Goal: Task Accomplishment & Management: Use online tool/utility

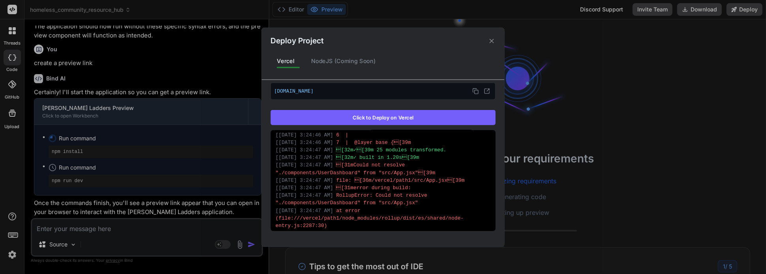
scroll to position [379, 0]
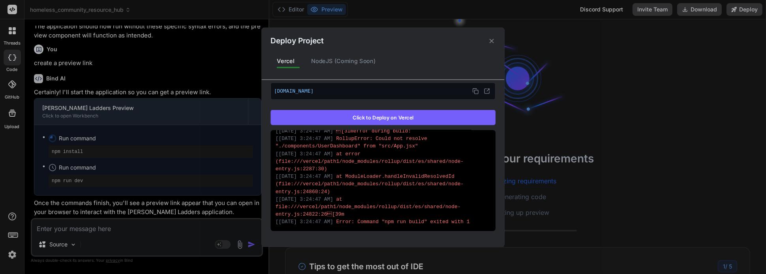
click at [382, 90] on p "[DOMAIN_NAME]" at bounding box center [383, 91] width 218 height 10
click at [474, 92] on icon at bounding box center [475, 91] width 6 height 6
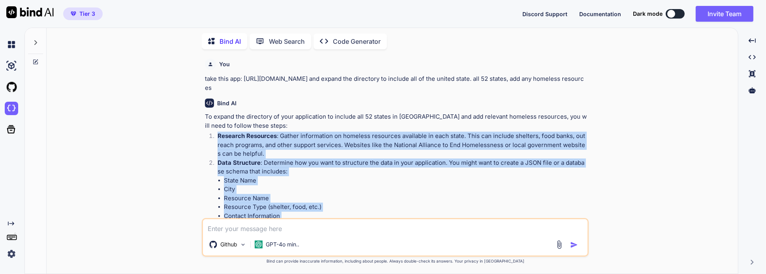
scroll to position [152, 0]
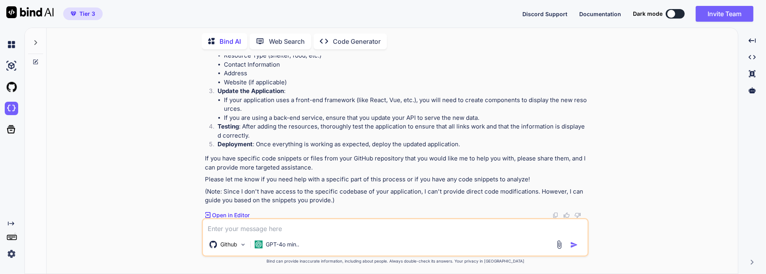
click at [282, 231] on textarea at bounding box center [395, 226] width 384 height 14
type textarea "get homeless file from github"
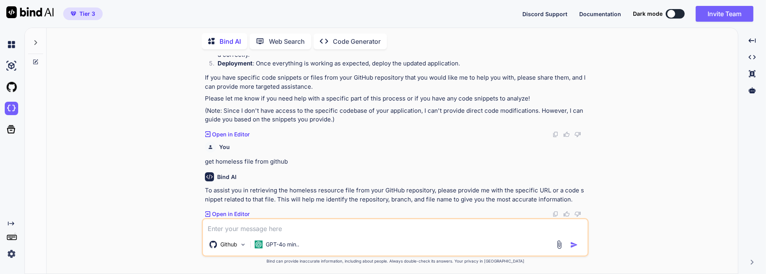
scroll to position [240, 0]
paste textarea "https://github.com/lead73/homeless.git"
click at [573, 243] on img "button" at bounding box center [574, 245] width 8 height 8
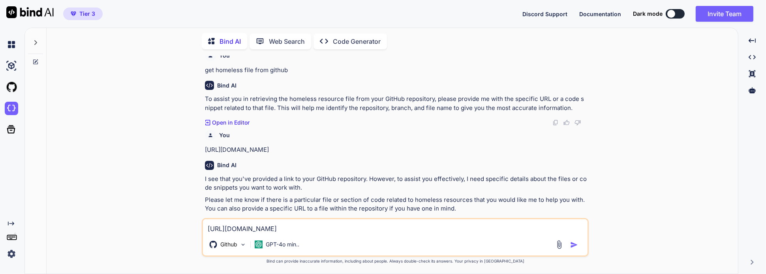
scroll to position [341, 0]
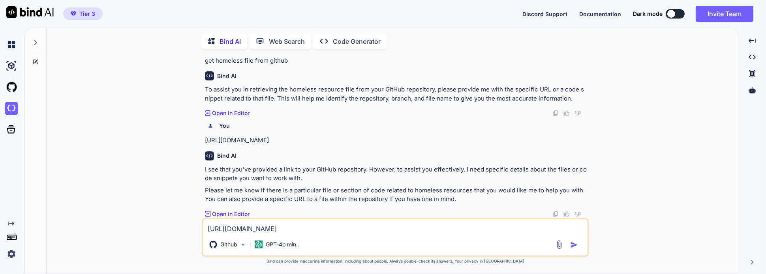
paste textarea "git remote add origin https://github.com/lead73/homeless.git git branch -M main…"
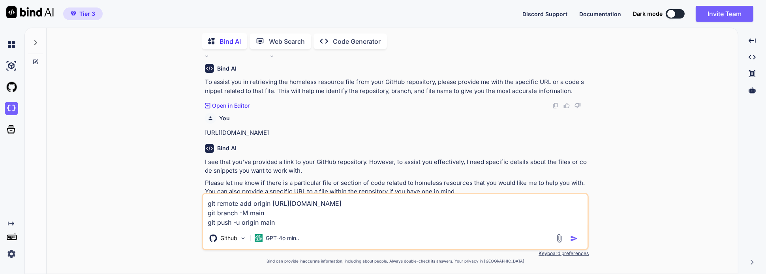
type textarea "git remote add origin https://github.com/lead73/homeless.git git branch -M main…"
click at [574, 240] on img "button" at bounding box center [574, 239] width 8 height 8
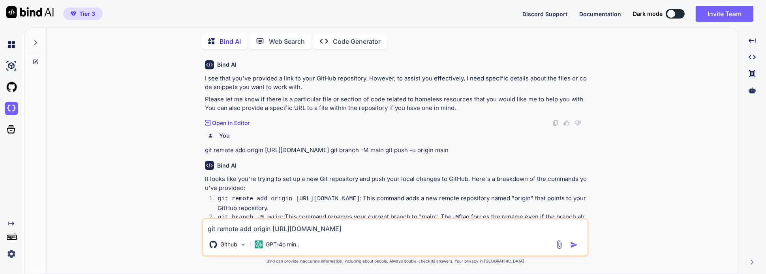
scroll to position [539, 0]
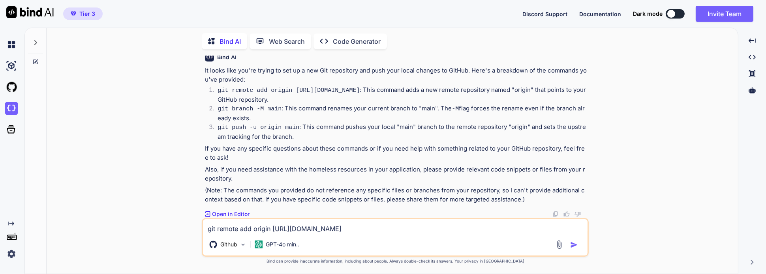
click at [312, 228] on textarea "git remote add origin https://github.com/lead73/homeless.git git branch -M main…" at bounding box center [395, 226] width 384 height 14
type textarea "pull files from link"
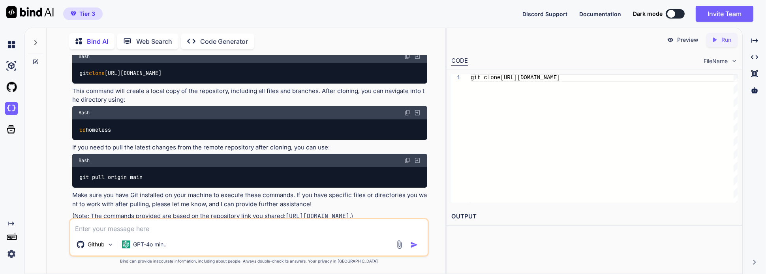
scroll to position [798, 0]
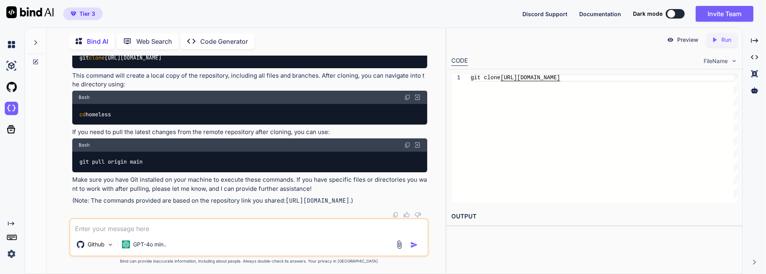
click at [725, 38] on p "Run" at bounding box center [726, 40] width 10 height 8
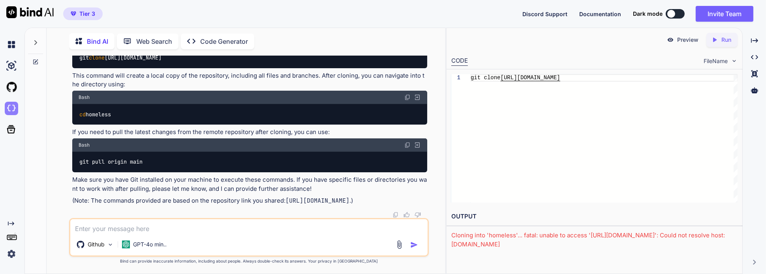
click at [11, 107] on img at bounding box center [11, 108] width 13 height 13
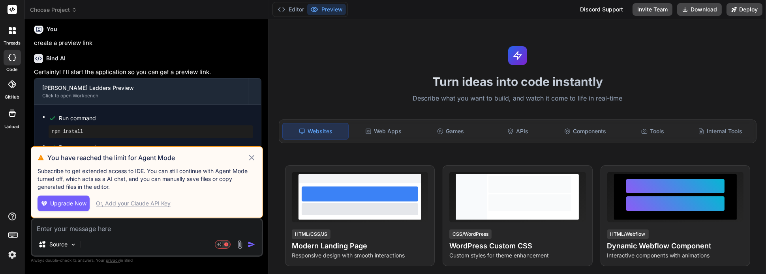
scroll to position [2424, 0]
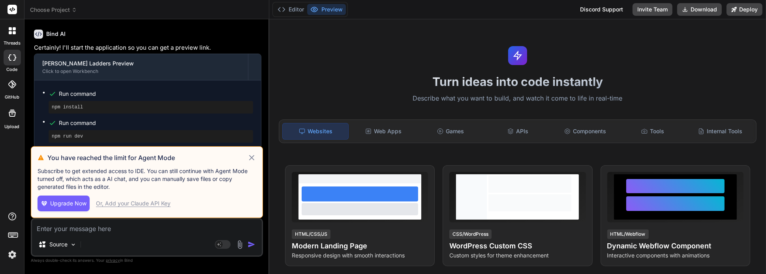
click at [75, 204] on span "Upgrade Now" at bounding box center [68, 204] width 36 height 8
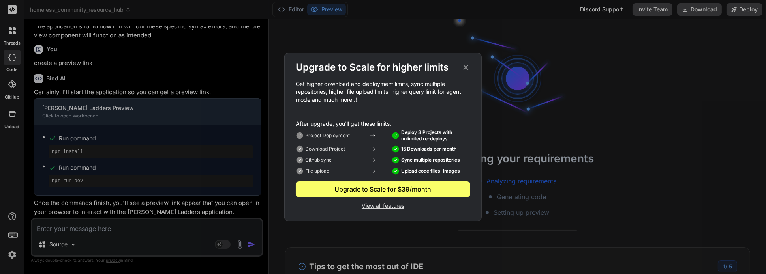
scroll to position [16, 0]
drag, startPoint x: 631, startPoint y: 4, endPoint x: 387, endPoint y: 206, distance: 317.6
click at [387, 206] on p "View all features" at bounding box center [383, 204] width 174 height 9
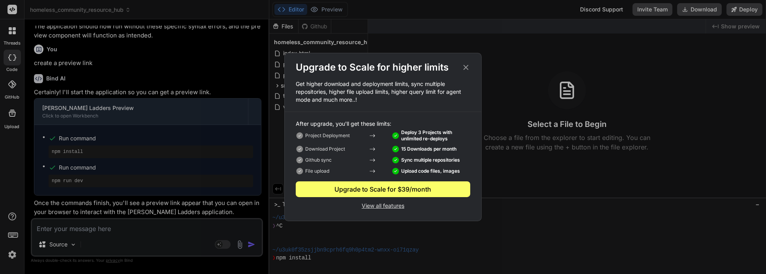
scroll to position [24, 0]
click at [466, 65] on icon at bounding box center [465, 67] width 9 height 9
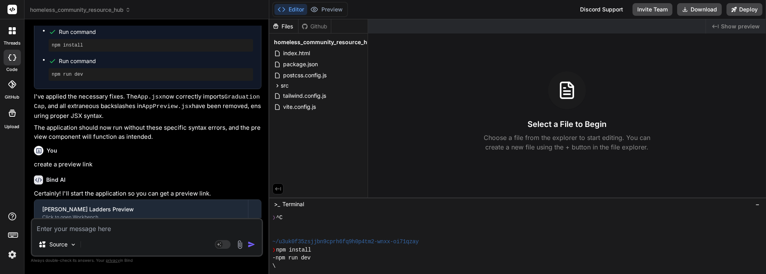
scroll to position [2423, 0]
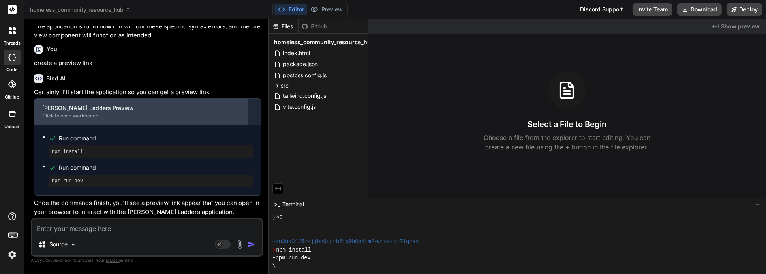
click at [92, 112] on div "[PERSON_NAME] Ladders Preview" at bounding box center [141, 108] width 198 height 8
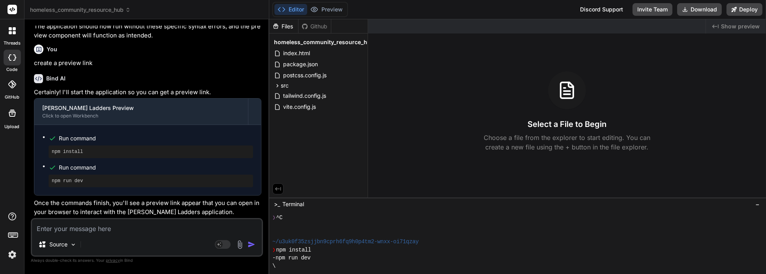
click at [133, 229] on textarea at bounding box center [147, 226] width 230 height 14
click at [297, 9] on button "Editor" at bounding box center [290, 9] width 33 height 11
click at [653, 9] on button "Invite Team" at bounding box center [652, 9] width 40 height 13
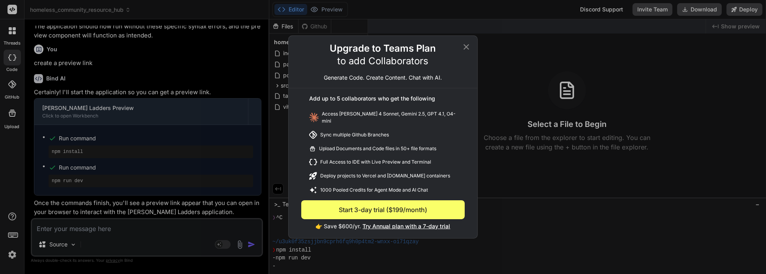
click at [465, 49] on icon at bounding box center [465, 46] width 9 height 9
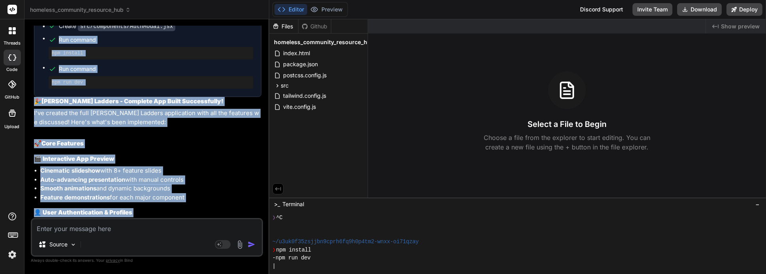
scroll to position [247, 0]
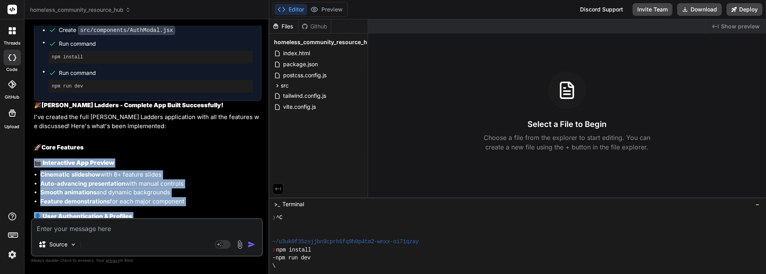
drag, startPoint x: 241, startPoint y: 118, endPoint x: 36, endPoint y: 162, distance: 209.6
click at [36, 162] on div "Perfect! I'll proceed with building the complete [PERSON_NAME] Ladders app with…" at bounding box center [147, 172] width 227 height 695
copy div "🎬 Loremipsumd Sit Ametcon Adipiscin elitseddo eius 8+ tempori utlabo Etdo-magna…"
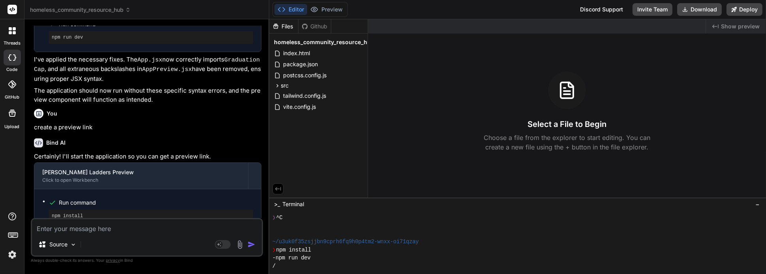
scroll to position [2423, 0]
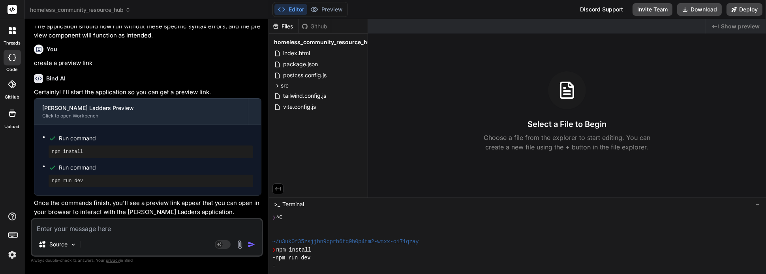
click at [13, 9] on rect at bounding box center [11, 9] width 9 height 9
click at [16, 35] on div at bounding box center [12, 30] width 17 height 17
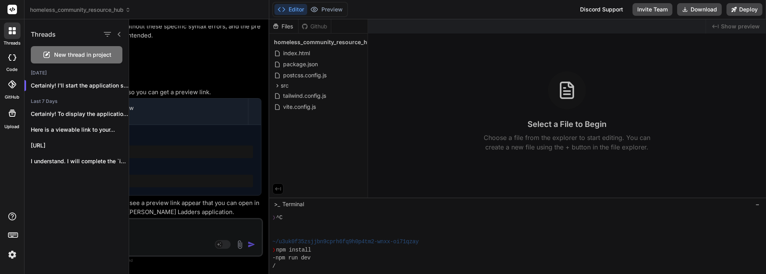
click at [86, 56] on span "New thread in project" at bounding box center [82, 55] width 57 height 8
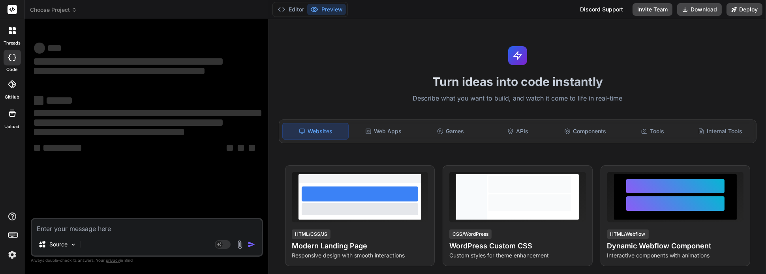
scroll to position [161, 0]
type textarea "x"
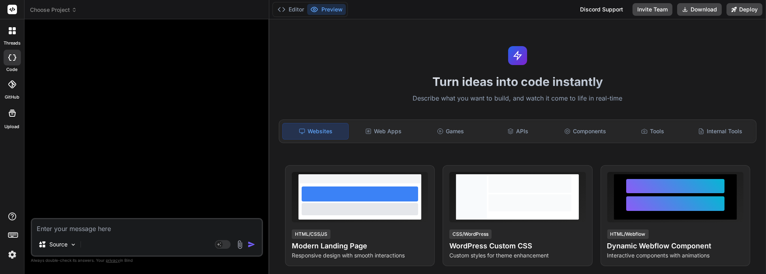
click at [86, 232] on textarea at bounding box center [147, 226] width 230 height 14
type textarea "c"
type textarea "x"
type textarea "cr"
type textarea "x"
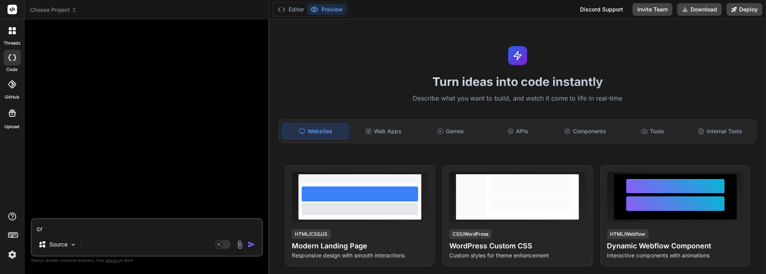
type textarea "cre"
type textarea "x"
type textarea "crea"
type textarea "x"
type textarea "creat"
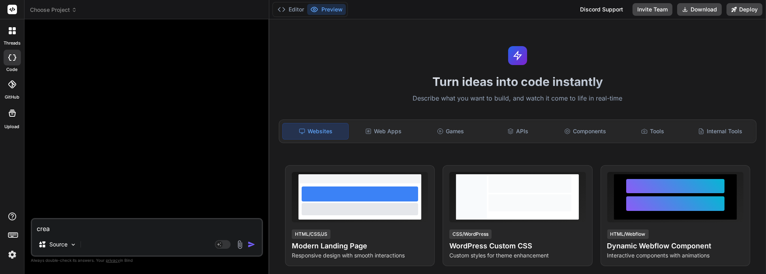
type textarea "x"
type textarea "create"
type textarea "x"
type textarea "create"
type textarea "x"
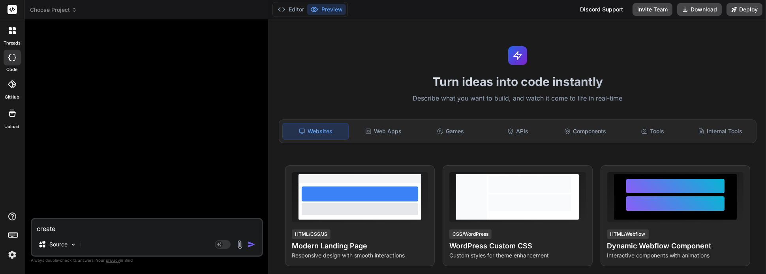
type textarea "create a"
type textarea "x"
type textarea "create a"
type textarea "x"
type textarea "create a d"
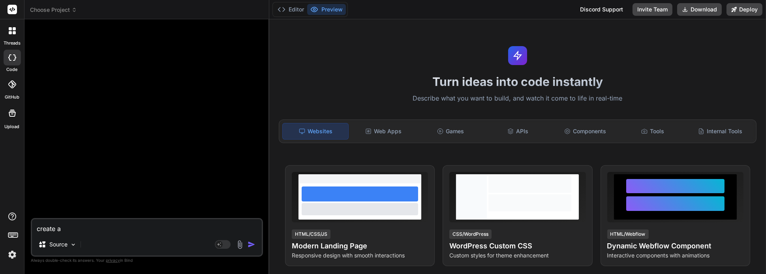
type textarea "x"
type textarea "create a di"
type textarea "x"
type textarea "create a dir"
type textarea "x"
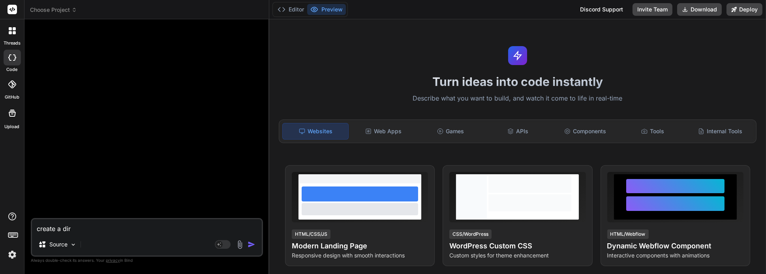
type textarea "create a dire"
type textarea "x"
type textarea "create a direc"
type textarea "x"
type textarea "create a direct"
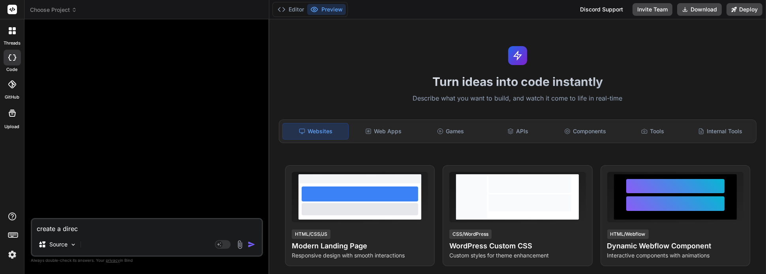
type textarea "x"
type textarea "create a directo"
type textarea "x"
type textarea "create a director"
type textarea "x"
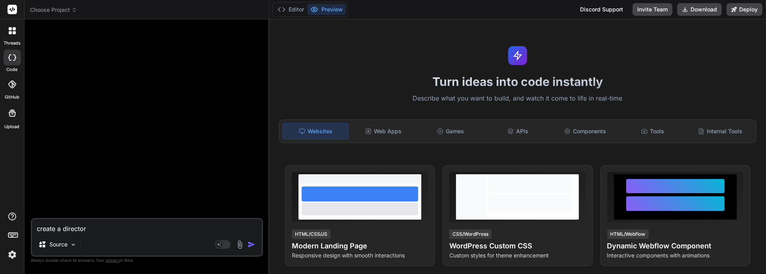
type textarea "create a directory"
type textarea "x"
type textarea "create a directory"
type textarea "x"
type textarea "create a directory f"
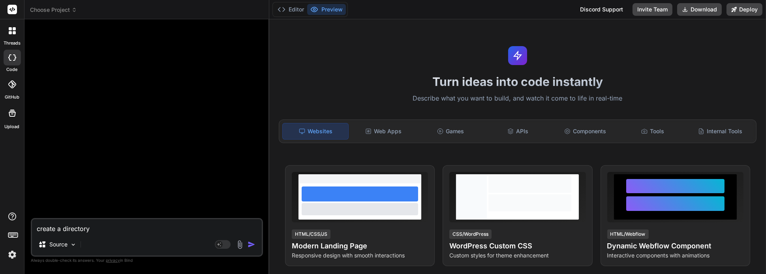
type textarea "x"
type textarea "create a directory fo"
type textarea "x"
type textarea "create a directory for"
type textarea "x"
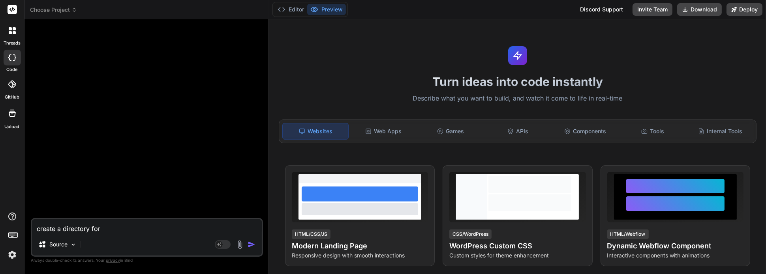
type textarea "create a directory for"
type textarea "x"
type textarea "create a directory for t"
type textarea "x"
type textarea "create a directory for th"
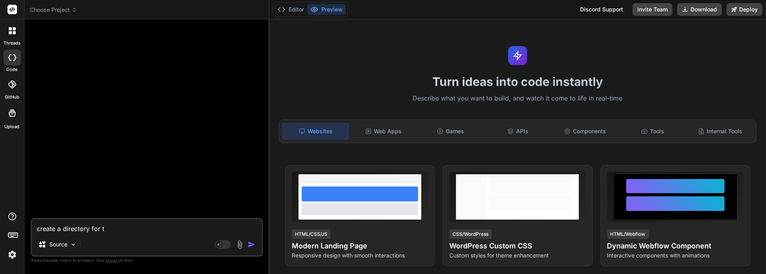
type textarea "x"
type textarea "create a directory for the"
type textarea "x"
type textarea "create a directory for the"
type textarea "x"
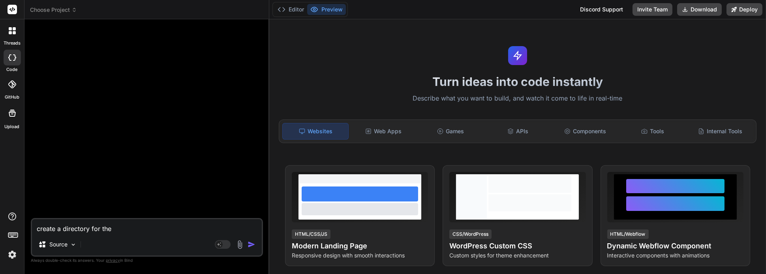
type textarea "create a directory for the h"
type textarea "x"
type textarea "create a directory for the ho"
type textarea "x"
type textarea "create a directory for the hom"
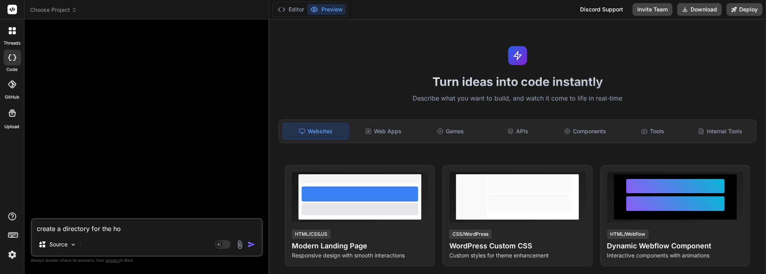
type textarea "x"
type textarea "create a directory for the home"
type textarea "x"
type textarea "create a directory for the home"
type textarea "x"
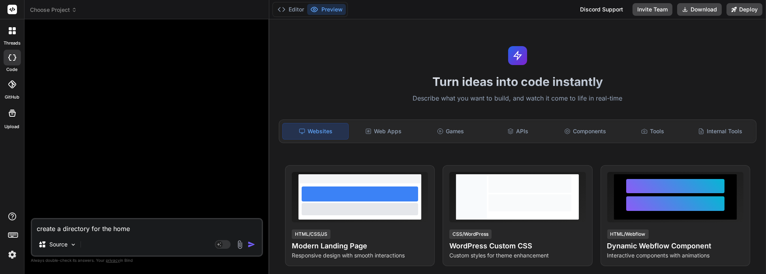
type textarea "create a directory for the home"
type textarea "x"
type textarea "create a directory for the homel"
type textarea "x"
type textarea "create a directory for the homele"
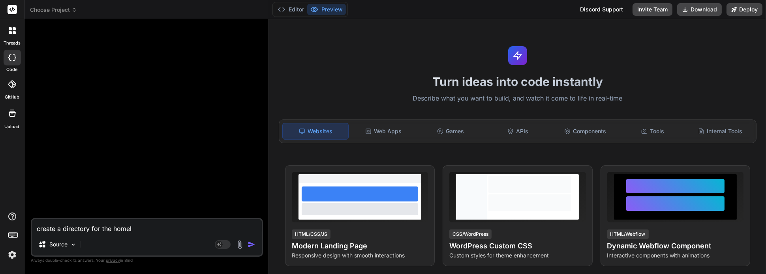
type textarea "x"
type textarea "create a directory for the homeles"
type textarea "x"
type textarea "create a directory for the homeless"
type textarea "x"
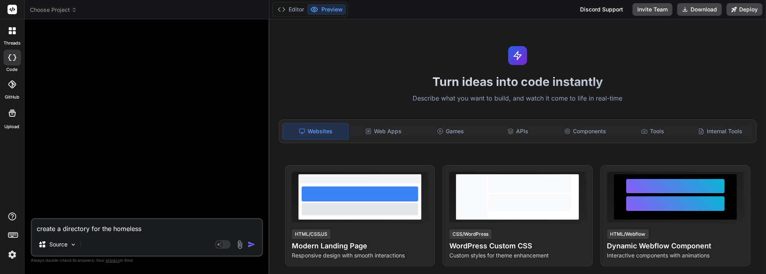
type textarea "create a directory for the homeless,"
type textarea "x"
type textarea "create a directory for the homeless,"
type textarea "x"
click at [163, 228] on textarea "create a directory for the homeless," at bounding box center [147, 226] width 230 height 14
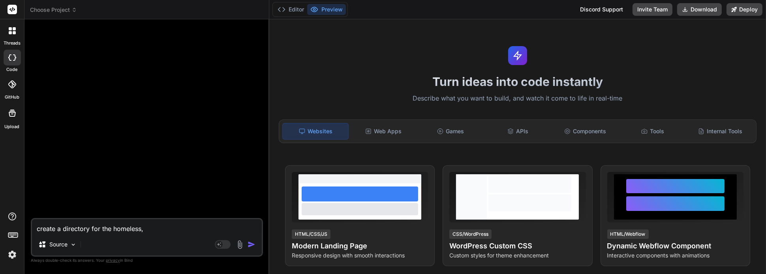
type textarea "create a directory for the homeless, b"
type textarea "x"
type textarea "create a directory for the homeless, bu"
type textarea "x"
type textarea "create a directory for the homeless, [PERSON_NAME]"
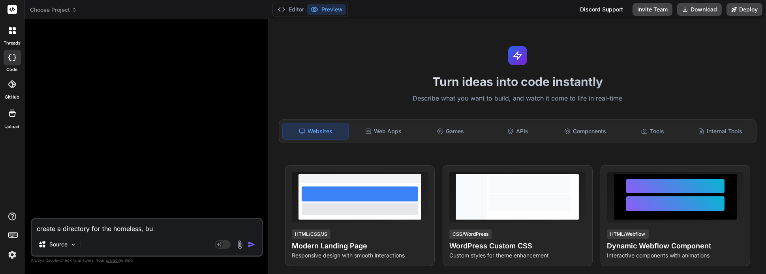
type textarea "x"
type textarea "create a directory for the homeless, buil"
type textarea "x"
type textarea "create a directory for the homeless, build"
type textarea "x"
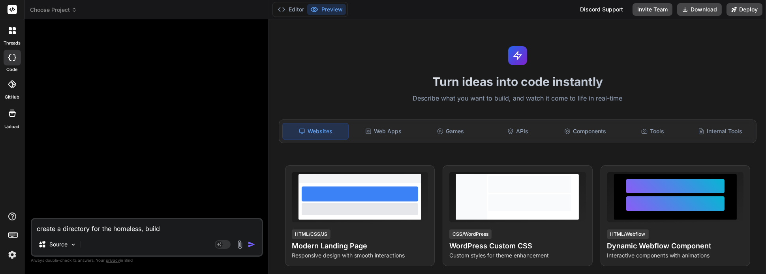
type textarea "create a directory for the homeless, build"
type textarea "x"
type textarea "create a directory for the homeless, build a"
type textarea "x"
type textarea "create a directory for the homeless, build an"
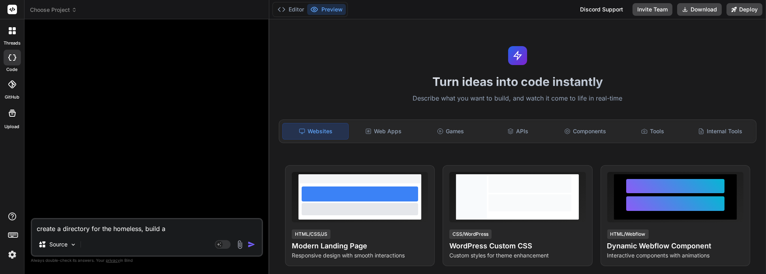
type textarea "x"
type textarea "create a directory for the homeless, build and"
type textarea "x"
type textarea "create a directory for the homeless, build and"
type textarea "x"
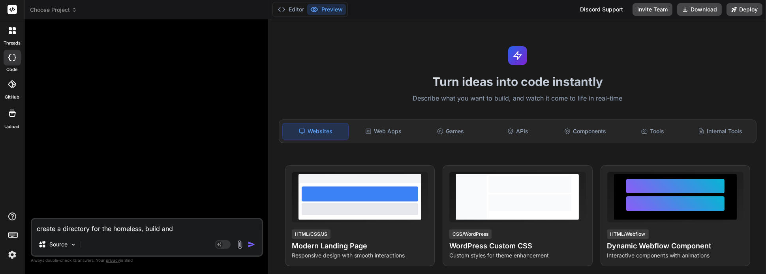
type textarea "create a directory for the homeless, build and t"
type textarea "x"
type textarea "create a directory for the homeless, build and te"
type textarea "x"
type textarea "create a directory for the homeless, build and tes"
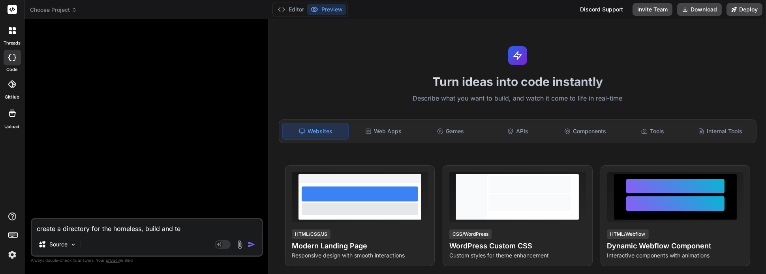
type textarea "x"
type textarea "create a directory for the homeless, build and test"
type textarea "x"
type textarea "create a directory for the homeless, build and test"
type textarea "x"
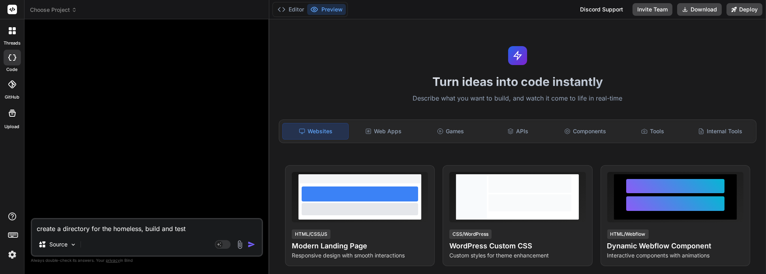
type textarea "create a directory for the homeless, build and test a"
type textarea "x"
type textarea "create a directory for the homeless, build and test an"
type textarea "x"
type textarea "create a directory for the homeless, build and test and"
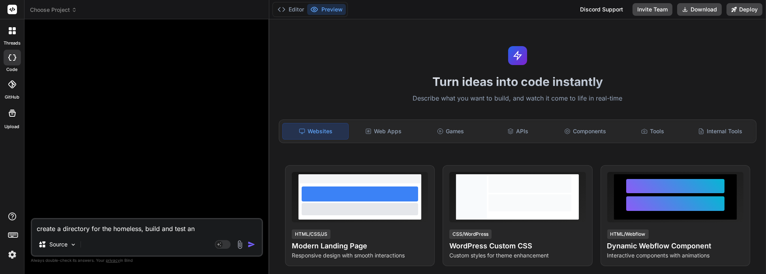
type textarea "x"
type textarea "create a directory for the homeless, build and test and"
type textarea "x"
type textarea "create a directory for the homeless, build and test and p"
type textarea "x"
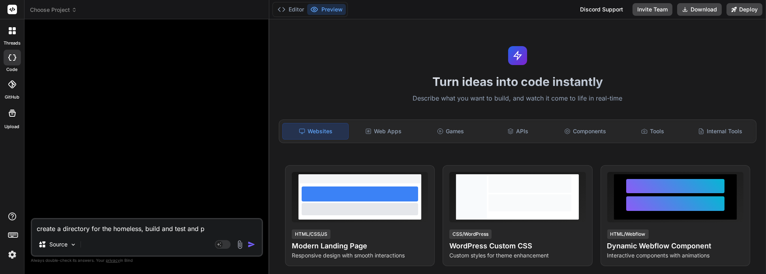
type textarea "create a directory for the homeless, build and test and pr"
type textarea "x"
type textarea "create a directory for the homeless, build and test and pro"
type textarea "x"
type textarea "create a directory for the homeless, build and test and prov"
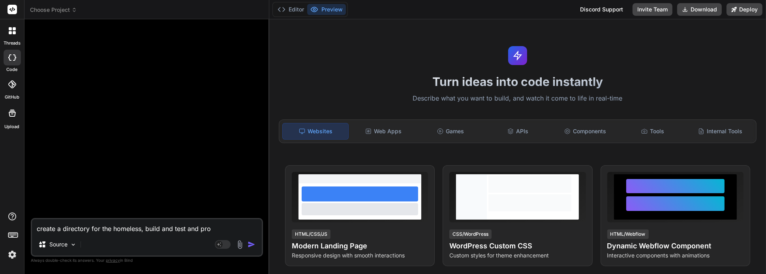
type textarea "x"
type textarea "create a directory for the homeless, build and test and prove"
type textarea "x"
type textarea "create a directory for the homeless, build and test and prove"
type textarea "x"
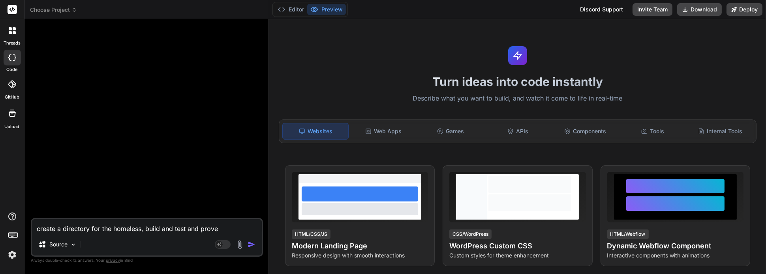
type textarea "create a directory for the homeless, build and test and prove o"
type textarea "x"
type textarea "create a directory for the homeless, build and test and prove on"
type textarea "x"
type textarea "create a directory for the homeless, build and test and prove one"
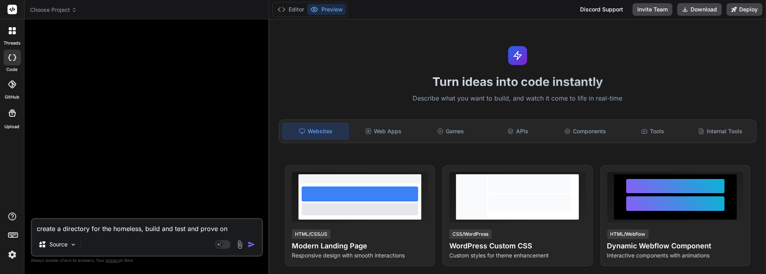
type textarea "x"
type textarea "create a directory for the homeless, build and test and prove one"
type textarea "x"
type textarea "create a directory for the homeless, build and test and prove one t"
type textarea "x"
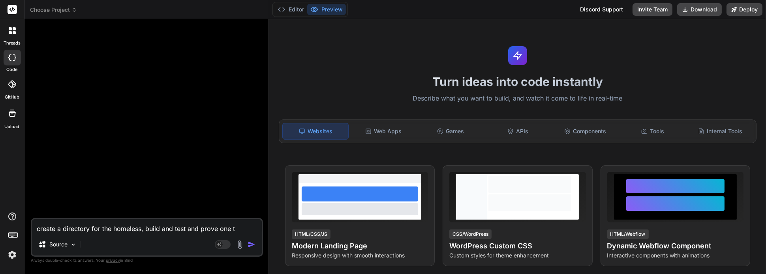
type textarea "create a directory for the homeless, build and test and prove one ta"
type textarea "x"
type textarea "create a directory for the homeless, build and test and prove one tas"
type textarea "x"
type textarea "create a directory for the homeless, build and test and prove one task"
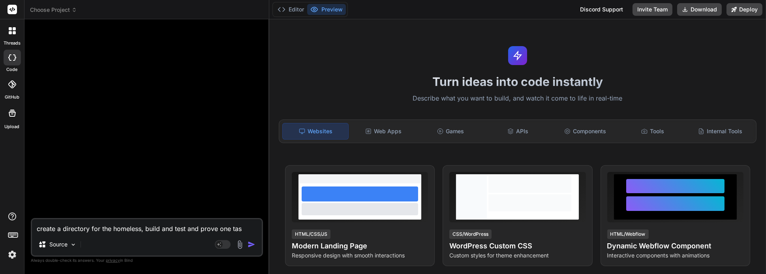
type textarea "x"
type textarea "create a directory for the homeless, build and test and prove one task"
type textarea "x"
type textarea "create a directory for the homeless, build and test and prove one task a"
type textarea "x"
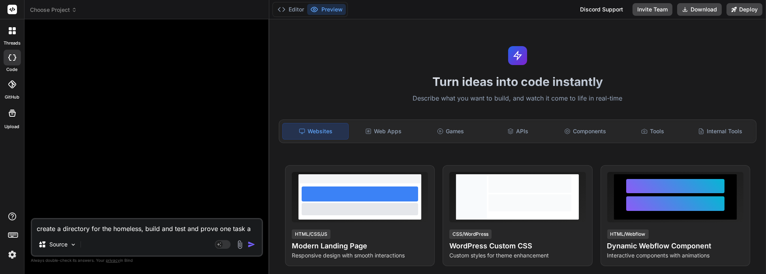
type textarea "create a directory for the homeless, build and test and prove one task at"
type textarea "x"
type textarea "create a directory for the homeless, build and test and prove one task at"
type textarea "x"
type textarea "create a directory for the homeless, build and test and prove one task at a"
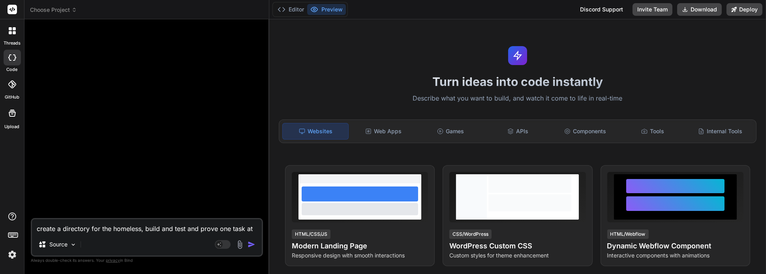
type textarea "x"
type textarea "create a directory for the homeless, build and test and prove one task at a"
type textarea "x"
type textarea "create a directory for the homeless, build and test and prove one task at a t"
type textarea "x"
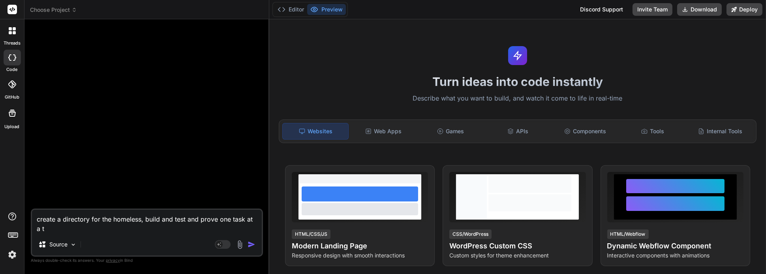
type textarea "create a directory for the homeless, build and test and prove one task at a ti"
type textarea "x"
type textarea "create a directory for the homeless, build and test and prove one task at a [PE…"
type textarea "x"
type textarea "create a directory for the homeless, build and test and prove one task at a time"
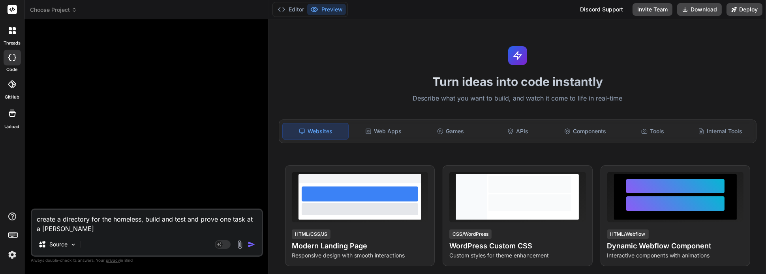
type textarea "x"
drag, startPoint x: 62, startPoint y: 222, endPoint x: 60, endPoint y: 228, distance: 6.0
click at [62, 222] on textarea "create a directory for the homeless, build and test and prove one task at a time" at bounding box center [147, 222] width 230 height 24
type textarea "create a rdirectory for the homeless, build and test and prove one task at a ti…"
type textarea "x"
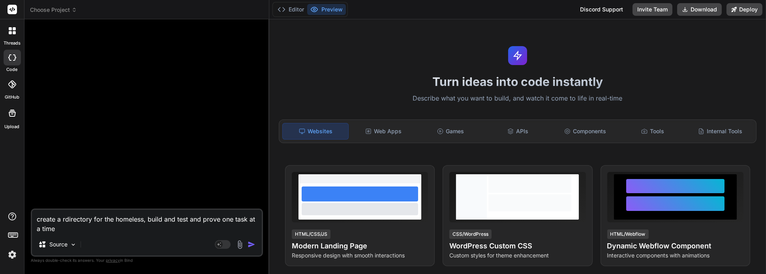
type textarea "create a redirectory for the homeless, build and test and prove one task at a t…"
type textarea "x"
type textarea "create a resdirectory for the homeless, build and test and prove one task at a …"
type textarea "x"
type textarea "create a resodirectory for the homeless, build and test and prove one task at a…"
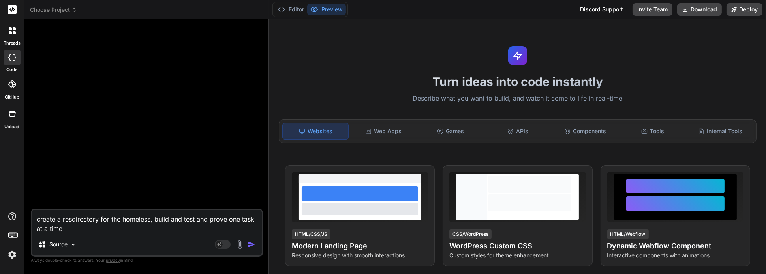
type textarea "x"
type textarea "create a resoudirectory for the homeless, build and test and prove one task at …"
type textarea "x"
type textarea "create a resourdirectory for the homeless, build and test and prove one task at…"
type textarea "x"
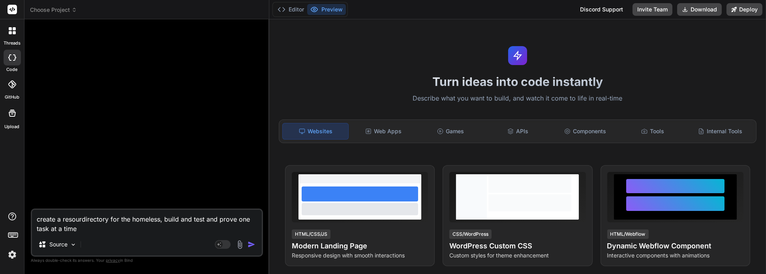
type textarea "create a resourcdirectory for the homeless, build and test and prove one task a…"
type textarea "x"
type textarea "create a resourcedirectory for the homeless, build and test and prove one task …"
type textarea "x"
type textarea "create a resource directory for the homeless, build and test and prove one task…"
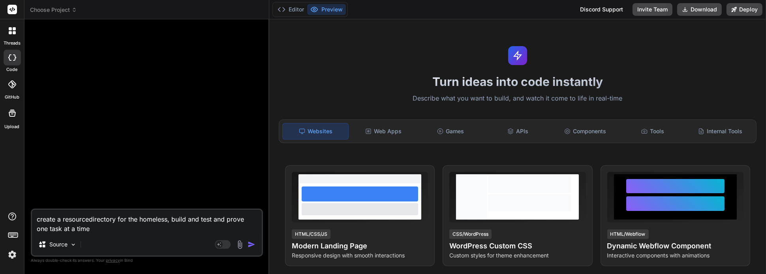
type textarea "x"
drag, startPoint x: 170, startPoint y: 222, endPoint x: 169, endPoint y: 231, distance: 9.5
click at [170, 224] on textarea "create a resource directory for the homeless, build and test and prove one task…" at bounding box center [147, 222] width 230 height 24
type textarea "create a resource directory for the homeless, build and test and prove one task…"
type textarea "x"
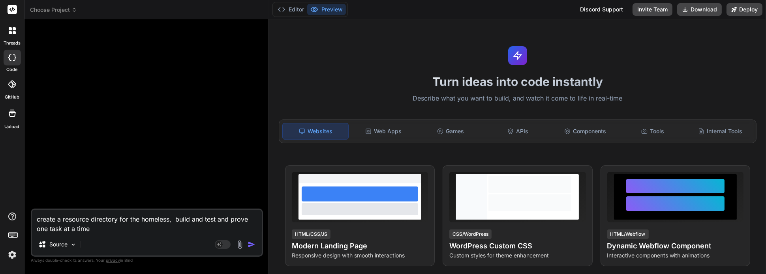
type textarea "create a resource directory for the homeless, m build and test and prove one ta…"
type textarea "x"
type textarea "create a resource directory for the homeless, ma build and test and prove one t…"
type textarea "x"
type textarea "create a resource directory for the homeless, mak build and test and prove one …"
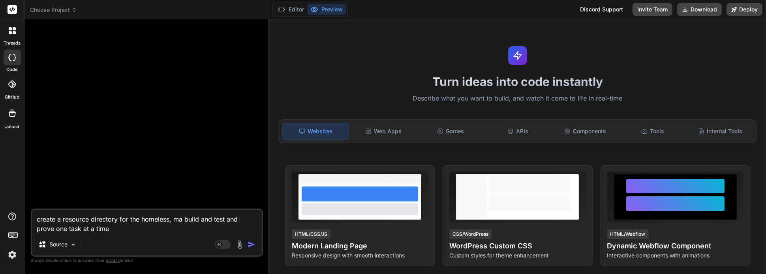
type textarea "x"
type textarea "create a resource directory for the homeless, make build and test and prove one…"
type textarea "x"
type textarea "create a resource directory for the homeless, make build and test and prove one…"
type textarea "x"
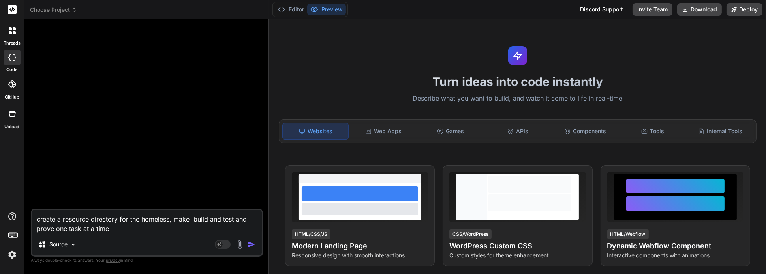
type textarea "create a resource directory for the homeless, make i build and test and prove o…"
type textarea "x"
type textarea "create a resource directory for the homeless, make it build and test and prove …"
type textarea "x"
type textarea "create a resource directory for the homeless, make it build and test and prove …"
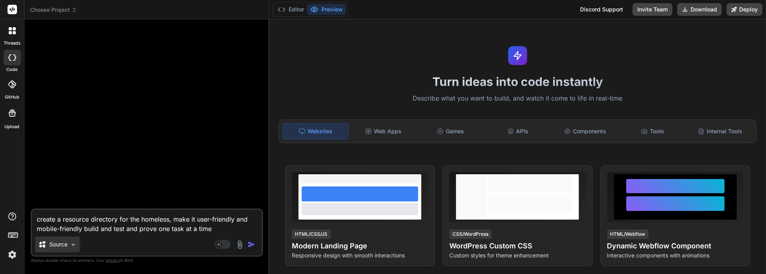
click at [73, 244] on img at bounding box center [73, 245] width 7 height 7
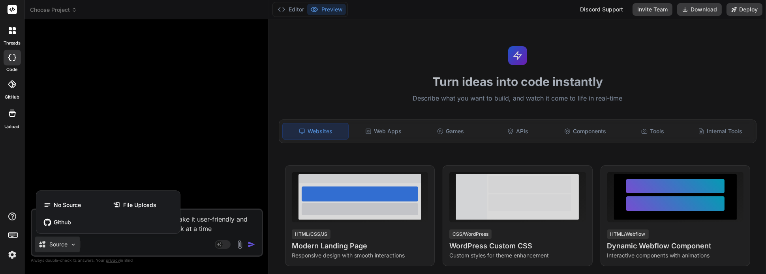
click at [65, 227] on div "Github" at bounding box center [107, 223] width 137 height 16
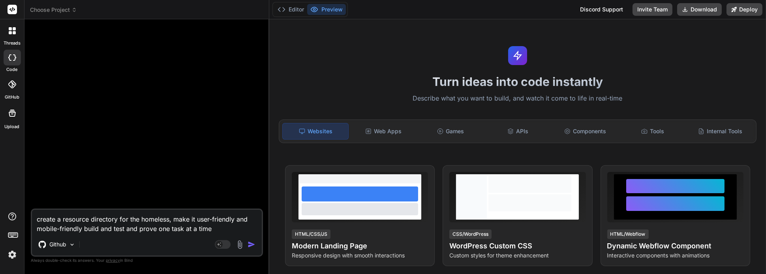
click at [252, 246] on img "button" at bounding box center [251, 245] width 8 height 8
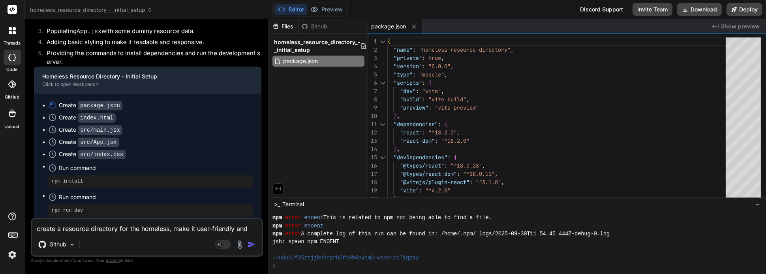
scroll to position [199, 0]
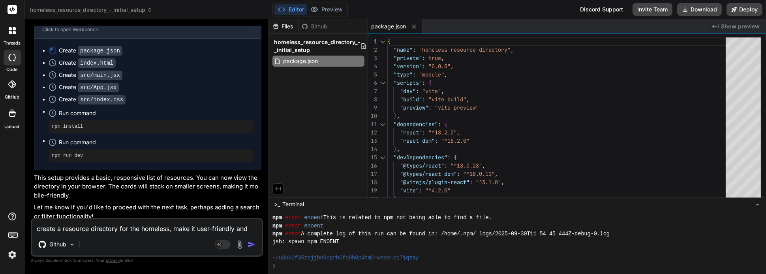
click at [105, 227] on textarea "create a resource directory for the homeless, make it user-friendly and mobile-…" at bounding box center [147, 226] width 230 height 14
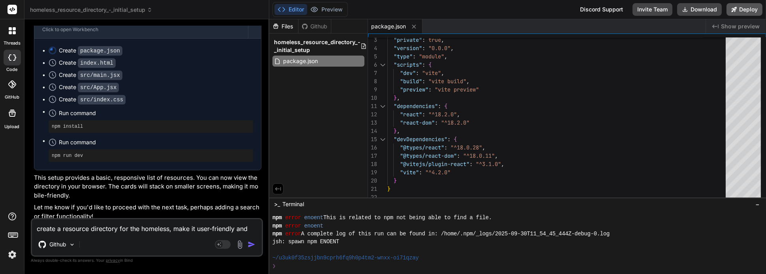
click at [740, 11] on button "Deploy" at bounding box center [744, 9] width 36 height 13
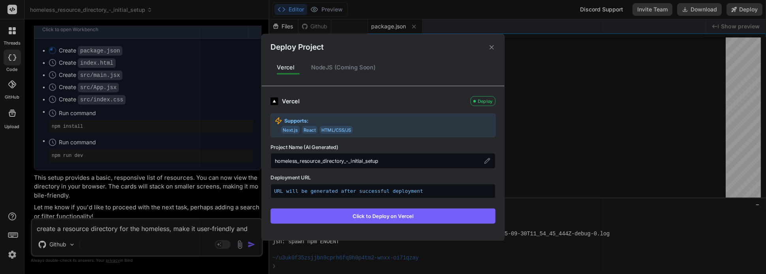
click at [399, 217] on button "Click to Deploy on Vercel" at bounding box center [382, 215] width 225 height 15
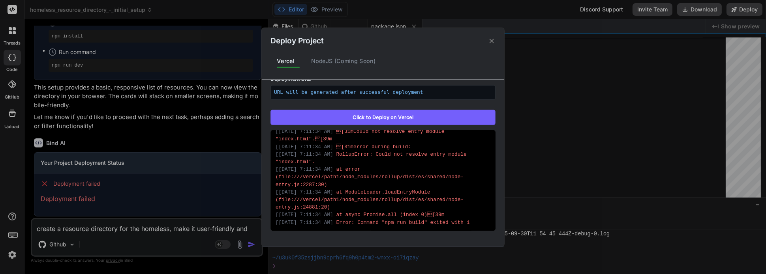
scroll to position [145, 0]
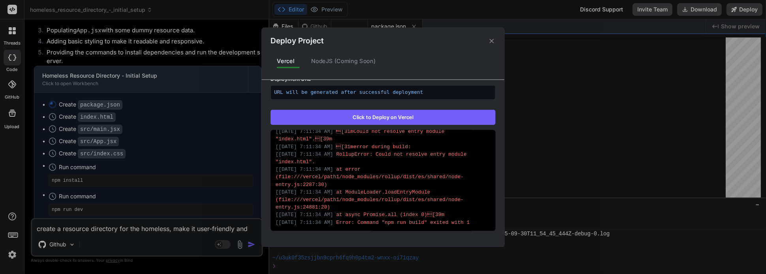
click at [77, 76] on div "Deploy Project Vercel NodeJS (Coming Soon) Vercel Failed Supports: Next.js Reac…" at bounding box center [383, 137] width 766 height 274
